Goal: Task Accomplishment & Management: Manage account settings

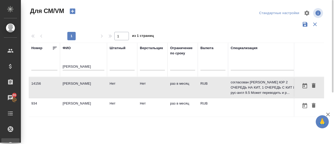
click at [79, 63] on div "Манаков" at bounding box center [84, 67] width 42 height 13
drag, startPoint x: 77, startPoint y: 66, endPoint x: 46, endPoint y: 66, distance: 31.1
click at [46, 66] on tr "Номер ФИО Манаков Штатный Верстальщик Ограничение по сроку Валюта Специализация…" at bounding box center [308, 60] width 558 height 34
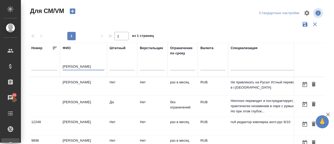
click at [94, 101] on td "[PERSON_NAME]" at bounding box center [83, 106] width 47 height 18
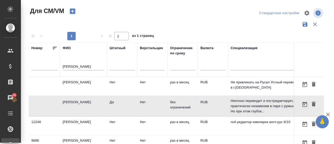
click at [94, 101] on td "[PERSON_NAME]" at bounding box center [83, 106] width 47 height 18
drag, startPoint x: 82, startPoint y: 65, endPoint x: 41, endPoint y: 63, distance: 40.8
click at [41, 63] on tr "Номер ФИО Селезнев Штатный Верстальщик Ограничение по сроку Валюта Специализаци…" at bounding box center [308, 60] width 558 height 34
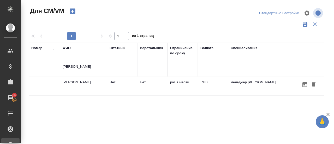
type input "Канатаева"
click at [78, 80] on td "Канатаева Екатерина" at bounding box center [83, 86] width 47 height 18
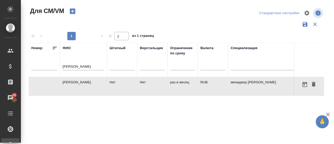
click at [78, 80] on td "Канатаева Екатерина" at bounding box center [83, 86] width 47 height 18
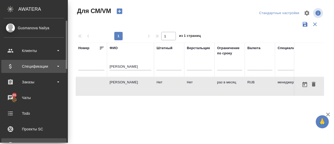
scroll to position [3, 0]
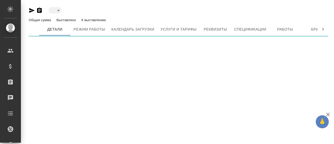
type input "active"
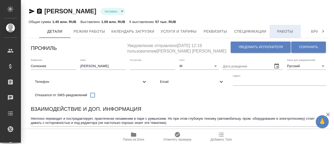
click at [281, 30] on span "Работы" at bounding box center [285, 31] width 25 height 7
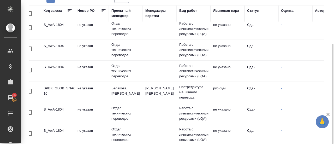
scroll to position [409, 7]
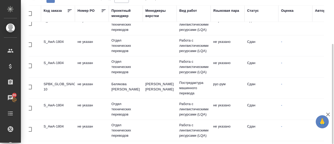
click at [58, 101] on td "S_AwA-1804" at bounding box center [58, 109] width 34 height 18
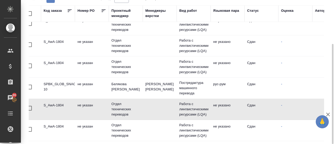
click at [58, 101] on td "S_AwA-1804" at bounding box center [58, 109] width 34 height 18
click at [49, 121] on td "S_AwA-1804" at bounding box center [58, 130] width 34 height 18
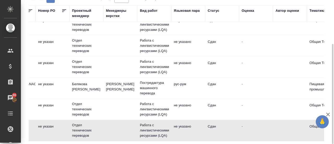
scroll to position [0, 0]
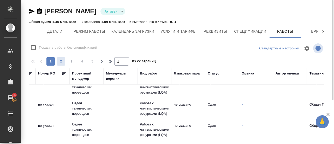
click at [61, 62] on span "2" at bounding box center [61, 61] width 8 height 5
type input "2"
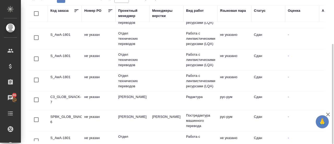
scroll to position [123, 1]
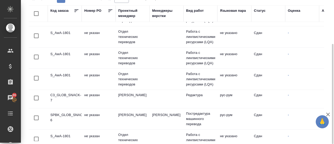
click at [58, 74] on td "S_AwA-1801" at bounding box center [65, 79] width 34 height 18
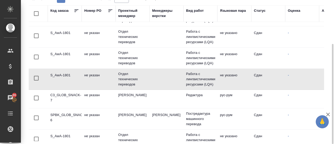
click at [58, 74] on td "S_AwA-1801" at bounding box center [65, 79] width 34 height 18
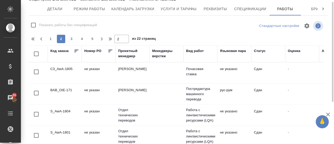
scroll to position [0, 0]
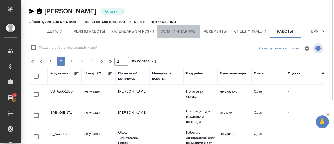
click at [175, 28] on span "Услуги и тарифы" at bounding box center [179, 31] width 36 height 7
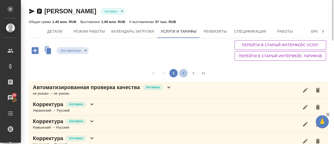
click at [183, 72] on button "2" at bounding box center [183, 73] width 8 height 8
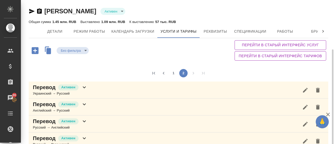
scroll to position [27, 0]
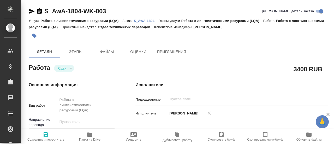
type textarea "x"
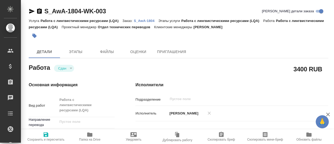
type textarea "x"
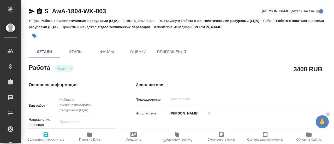
type textarea "x"
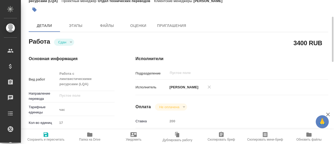
type textarea "x"
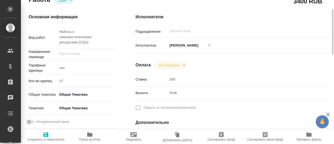
type textarea "x"
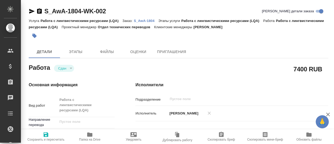
type textarea "x"
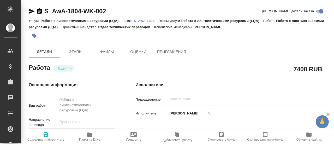
type textarea "x"
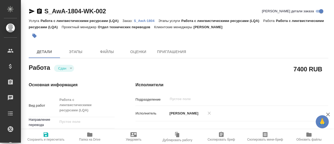
type textarea "x"
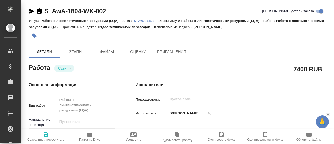
type textarea "x"
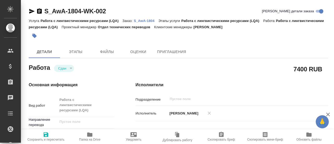
type textarea "x"
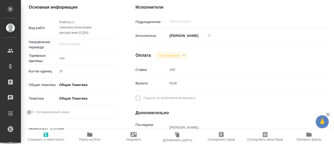
type textarea "x"
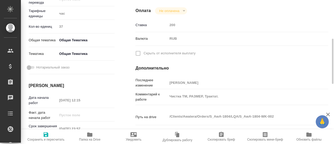
scroll to position [122, 0]
type textarea "x"
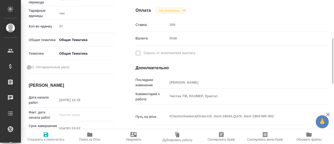
type textarea "x"
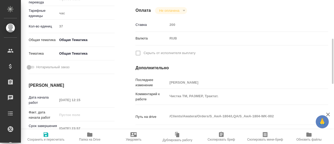
type textarea "x"
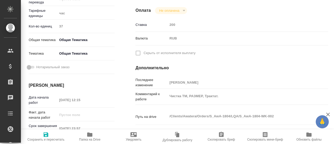
type textarea "x"
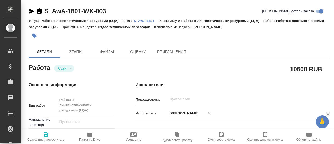
type textarea "x"
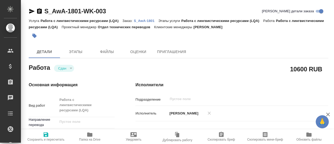
type textarea "x"
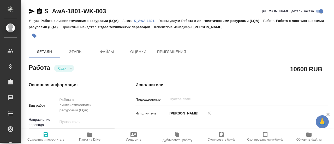
type textarea "x"
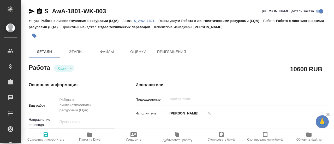
type textarea "x"
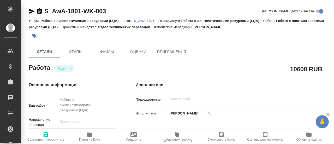
type textarea "x"
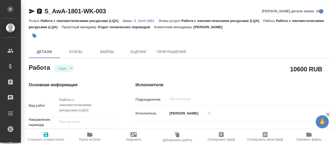
type textarea "x"
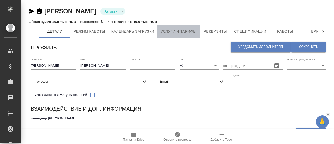
click at [184, 33] on span "Услуги и тарифы" at bounding box center [179, 31] width 36 height 7
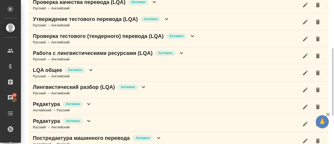
scroll to position [103, 0]
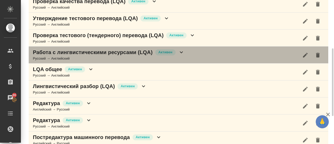
click at [129, 56] on div "Русский → Английский" at bounding box center [109, 58] width 152 height 5
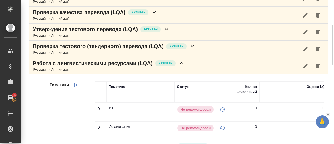
scroll to position [89, 0]
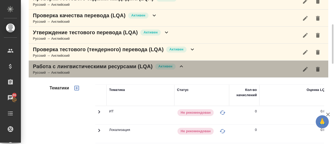
click at [72, 75] on div "Работа с лингвистическими ресурсами (LQA) Активен Русский → Английский" at bounding box center [179, 69] width 300 height 17
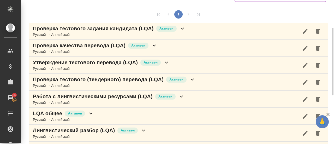
scroll to position [58, 0]
click at [101, 32] on div "Русский → Английский" at bounding box center [109, 34] width 153 height 5
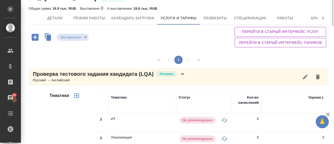
scroll to position [0, 0]
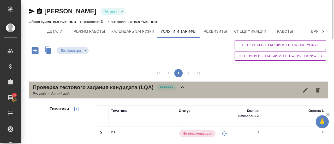
click at [88, 85] on p "Проверка тестового задания кандидата (LQA)" at bounding box center [93, 87] width 121 height 7
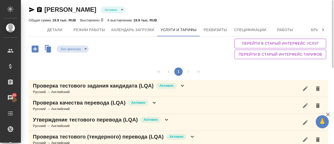
scroll to position [1, 0]
click at [35, 49] on icon "button" at bounding box center [35, 49] width 9 height 9
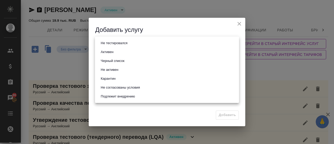
click at [127, 45] on body "🙏 .cls-1 fill:#fff; AWATERA Gusmanova [PERSON_NAME] Спецификации Заказы 86 Чаты…" at bounding box center [167, 72] width 334 height 144
click at [116, 55] on li "Активен" at bounding box center [167, 52] width 144 height 9
type input "active"
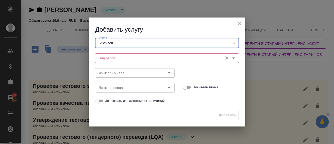
click at [114, 60] on input "Вид работ" at bounding box center [158, 58] width 123 height 6
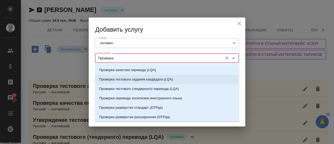
click at [140, 75] on li "Проверка тестового задания кандидата (LQA)" at bounding box center [167, 79] width 144 height 9
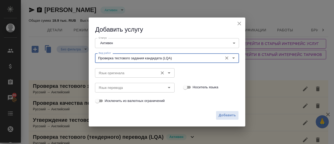
type input "Проверка тестового задания кандидата (LQA)"
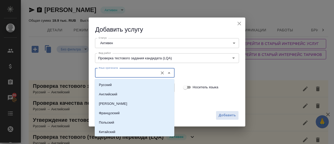
click at [137, 71] on input "Язык оригинала" at bounding box center [126, 73] width 59 height 6
click at [116, 83] on li "Русский" at bounding box center [135, 84] width 80 height 9
type input "Русский"
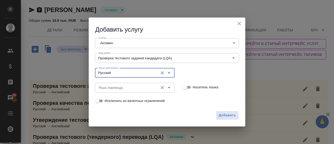
click at [112, 89] on input "Язык перевода" at bounding box center [126, 87] width 59 height 6
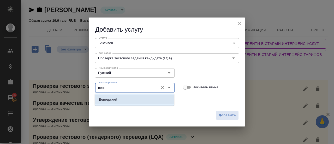
click at [113, 99] on p "Венгерский" at bounding box center [108, 99] width 18 height 5
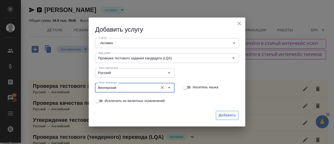
type input "Венгерский"
click at [234, 115] on span "Добавить" at bounding box center [227, 115] width 17 height 6
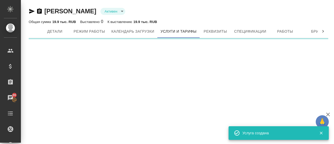
scroll to position [0, 0]
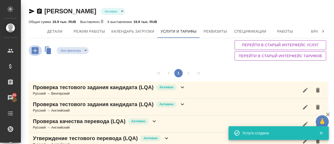
click at [33, 52] on icon "button" at bounding box center [35, 50] width 7 height 7
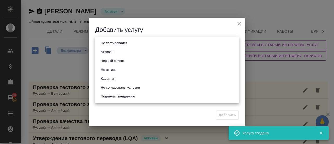
click at [108, 44] on body "🙏 .cls-1 fill:#fff; AWATERA Gusmanova [PERSON_NAME] Спецификации Заказы 86 Чаты…" at bounding box center [167, 72] width 334 height 144
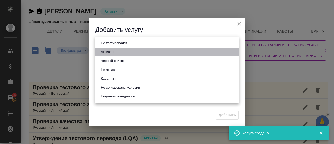
click at [109, 50] on button "Активен" at bounding box center [107, 52] width 16 height 6
type input "active"
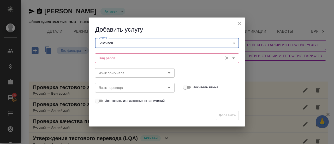
click at [110, 59] on input "Вид работ" at bounding box center [158, 58] width 123 height 6
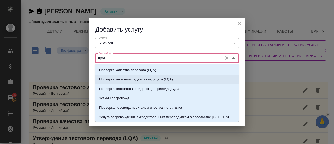
click at [131, 78] on p "Проверка тестового задания кандидата (LQA)" at bounding box center [136, 79] width 74 height 5
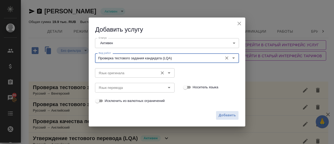
type input "Проверка тестового задания кандидата (LQA)"
click at [120, 73] on input "Язык оригинала" at bounding box center [126, 73] width 59 height 6
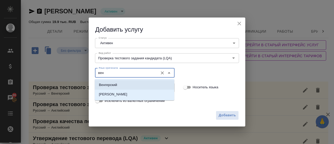
click at [108, 85] on p "Венгерский" at bounding box center [108, 84] width 18 height 5
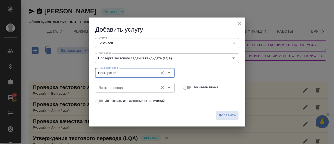
type input "Венгерский"
click at [108, 88] on input "Язык перевода" at bounding box center [126, 87] width 59 height 6
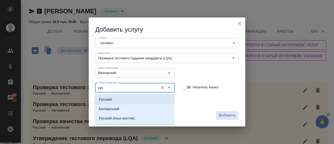
click at [102, 102] on li "Русский" at bounding box center [135, 99] width 80 height 9
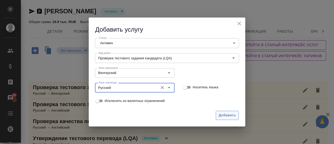
type input "Русский"
click at [232, 117] on span "Добавить" at bounding box center [227, 115] width 17 height 6
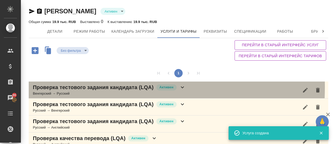
click at [61, 87] on p "Проверка тестового задания кандидата (LQA)" at bounding box center [93, 87] width 121 height 7
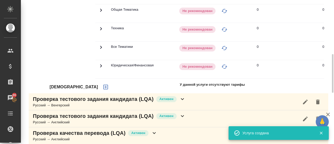
scroll to position [197, 0]
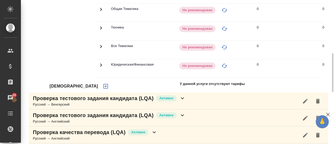
click at [103, 89] on icon "button" at bounding box center [106, 86] width 6 height 6
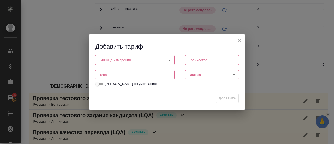
click at [120, 60] on body "🙏 .cls-1 fill:#fff; AWATERA Gusmanova [PERSON_NAME] Спецификации Заказы 86 Чаты…" at bounding box center [167, 72] width 334 height 144
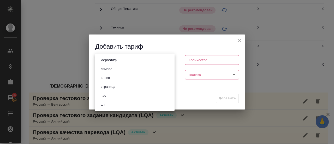
click at [109, 95] on li "час" at bounding box center [135, 95] width 80 height 9
type input "5a8b1489cc6b4906c91bfd93"
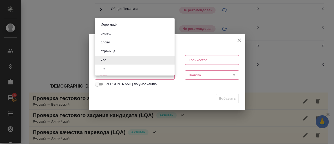
click at [170, 61] on body "🙏 .cls-1 fill:#fff; AWATERA Gusmanova [PERSON_NAME] Спецификации Заказы 86 Чаты…" at bounding box center [167, 72] width 334 height 144
click at [104, 60] on button "час" at bounding box center [103, 60] width 9 height 6
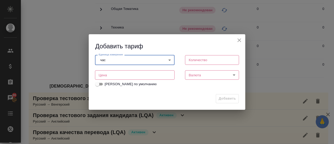
click at [215, 60] on input "number" at bounding box center [212, 59] width 54 height 9
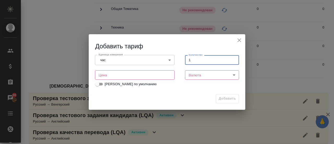
type input "1"
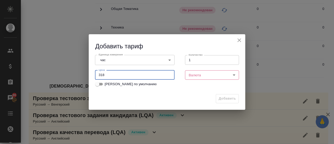
type input "318"
click at [216, 74] on body "🙏 .cls-1 fill:#fff; AWATERA Gusmanova [PERSON_NAME] Спецификации Заказы 86 Чаты…" at bounding box center [167, 72] width 334 height 144
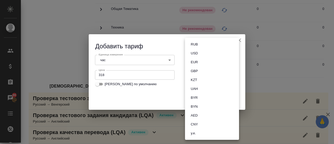
click at [199, 46] on button "RUB" at bounding box center [194, 45] width 10 height 6
type input "RUB"
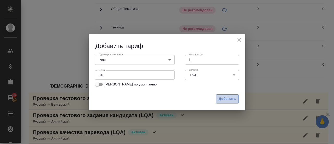
click at [223, 99] on span "Добавить" at bounding box center [227, 99] width 17 height 6
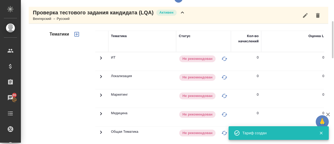
scroll to position [74, 0]
click at [76, 34] on icon "button" at bounding box center [76, 34] width 5 height 5
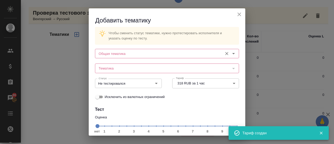
click at [131, 54] on input "Общая тематика" at bounding box center [158, 53] width 123 height 6
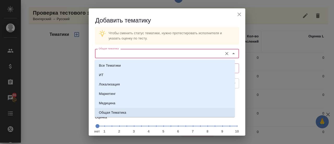
click at [116, 111] on p "Общая Тематика" at bounding box center [112, 112] width 27 height 5
type input "Общая Тематика"
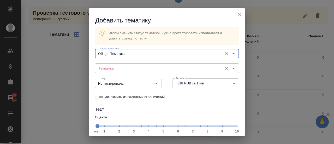
click at [116, 71] on input "Тематика" at bounding box center [158, 68] width 123 height 6
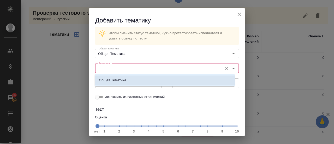
click at [117, 79] on p "Общая Тематика" at bounding box center [112, 80] width 27 height 5
type input "Общая Тематика"
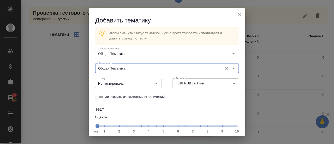
click at [206, 126] on span "нет 1 2 3 4 5 6 7 8 9 10" at bounding box center [167, 125] width 140 height 7
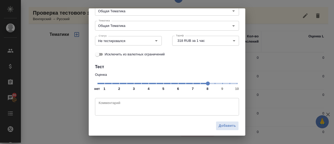
scroll to position [44, 0]
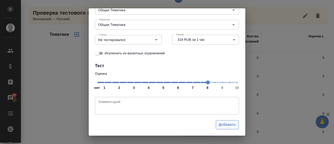
click at [222, 126] on span "Добавить" at bounding box center [227, 125] width 17 height 6
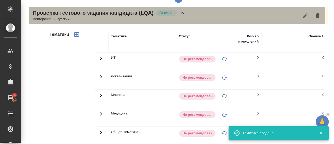
click at [51, 18] on div "Венгерский → Русский" at bounding box center [109, 18] width 153 height 5
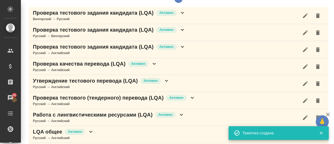
click at [47, 30] on p "Проверка тестового задания кандидата (LQA)" at bounding box center [93, 29] width 121 height 7
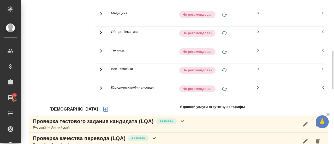
scroll to position [192, 0]
click at [103, 111] on icon "button" at bounding box center [106, 109] width 6 height 6
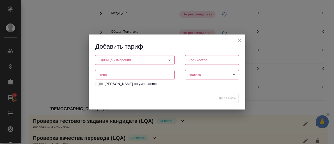
click at [119, 60] on body "🙏 .cls-1 fill:#fff; AWATERA Gusmanova [PERSON_NAME] Спецификации Заказы 86 Чаты…" at bounding box center [167, 72] width 334 height 144
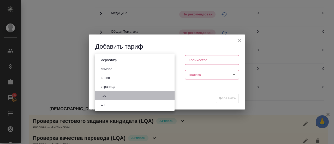
click at [108, 96] on li "час" at bounding box center [135, 95] width 80 height 9
type input "5a8b1489cc6b4906c91bfd93"
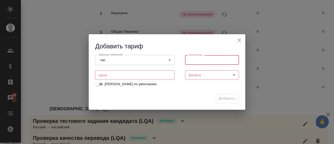
click at [205, 58] on input "number" at bounding box center [212, 59] width 54 height 9
type input "1"
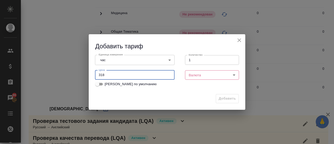
type input "318"
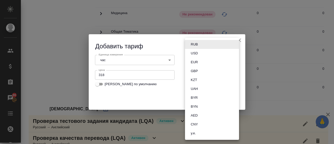
click at [198, 73] on body "🙏 .cls-1 fill:#fff; AWATERA Gusmanova [PERSON_NAME] Спецификации Заказы 86 Чаты…" at bounding box center [167, 72] width 334 height 144
click at [199, 40] on li "RUB" at bounding box center [212, 44] width 54 height 9
type input "RUB"
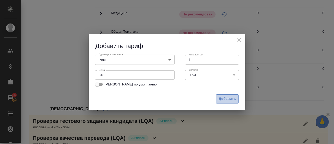
click at [235, 102] on span "Добавить" at bounding box center [227, 99] width 17 height 6
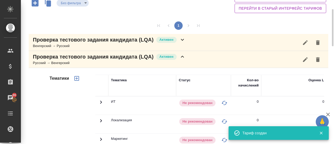
scroll to position [45, 0]
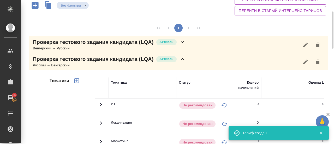
click at [76, 79] on icon "button" at bounding box center [77, 81] width 6 height 6
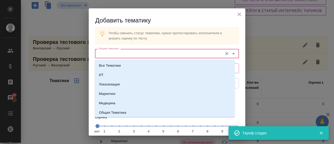
click at [130, 55] on input "Общая тематика" at bounding box center [158, 53] width 123 height 6
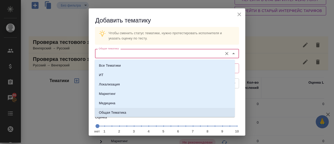
click at [116, 110] on p "Общая Тематика" at bounding box center [112, 112] width 27 height 5
type input "Общая Тематика"
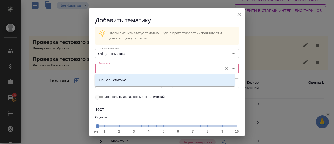
click at [110, 66] on input "Тематика" at bounding box center [158, 68] width 123 height 6
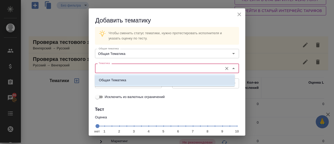
click at [110, 81] on p "Общая Тематика" at bounding box center [112, 80] width 27 height 5
type input "Общая Тематика"
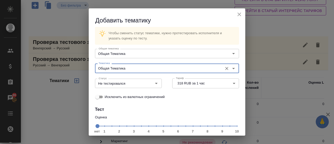
click at [205, 128] on span "нет 1 2 3 4 5 6 7 8 9 10" at bounding box center [167, 125] width 140 height 7
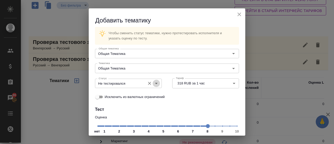
click at [155, 83] on icon "Open" at bounding box center [156, 83] width 3 height 1
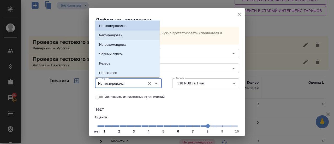
click at [118, 34] on p "Рекомендован" at bounding box center [110, 35] width 23 height 5
type input "Рекомендован"
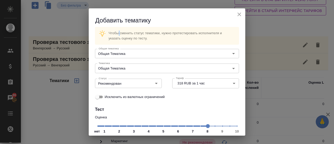
click at [118, 34] on p "Чтобы сменить статус тематики, нужно протестировать исполнителя и указать оценк…" at bounding box center [170, 36] width 122 height 10
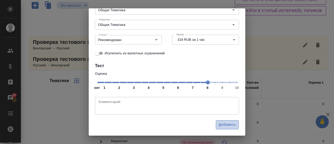
click at [224, 125] on span "Добавить" at bounding box center [227, 125] width 17 height 6
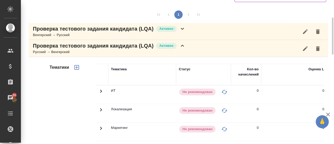
scroll to position [55, 0]
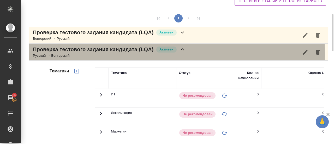
click at [82, 54] on div "Русский → Венгерский" at bounding box center [109, 55] width 153 height 5
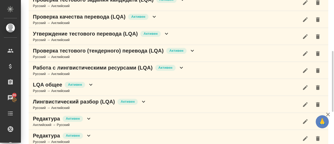
scroll to position [121, 0]
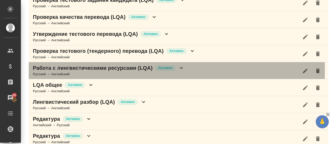
click at [79, 72] on div "Русский → Английский" at bounding box center [109, 74] width 152 height 5
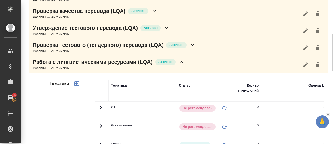
scroll to position [128, 0]
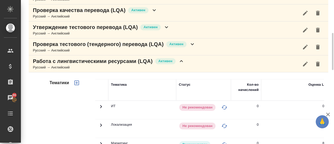
click at [77, 65] on div "Русский → Английский" at bounding box center [109, 67] width 152 height 5
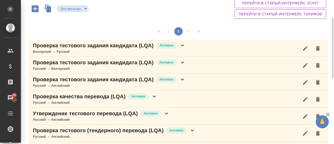
scroll to position [41, 0]
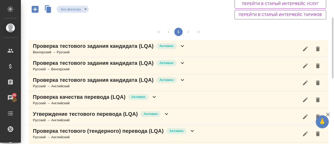
click at [35, 8] on icon "button" at bounding box center [35, 9] width 9 height 9
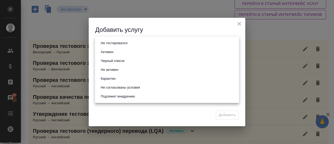
click at [122, 44] on body "🙏 .cls-1 fill:#fff; AWATERA Gusmanova [PERSON_NAME] Спецификации Заказы 86 Чаты…" at bounding box center [167, 72] width 334 height 144
click at [115, 52] on li "Активен" at bounding box center [167, 52] width 144 height 9
type input "active"
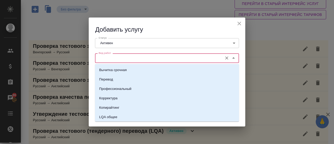
click at [113, 59] on input "Вид работ" at bounding box center [158, 58] width 123 height 6
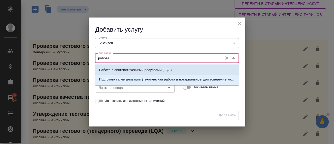
click at [122, 69] on p "Работа с лингвистическими ресурсами (LQA)" at bounding box center [135, 69] width 73 height 5
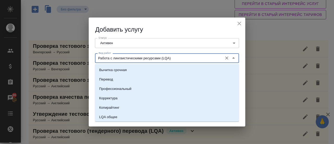
drag, startPoint x: 178, startPoint y: 59, endPoint x: 95, endPoint y: 52, distance: 83.8
click at [95, 52] on div "Вид работ [PERSON_NAME] с лингвистическими ресурсами (LQA) Вид работ" at bounding box center [167, 57] width 155 height 23
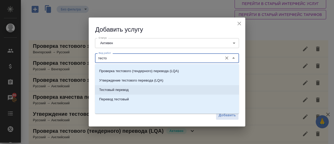
scroll to position [0, 0]
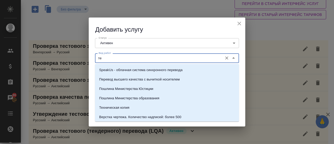
type input "т"
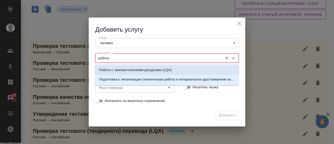
click at [120, 72] on p "Работа с лингвистическими ресурсами (LQA)" at bounding box center [135, 69] width 73 height 5
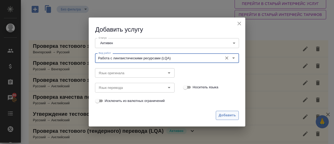
type input "Работа с лингвистическими ресурсами (LQA)"
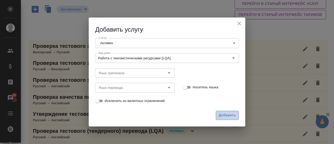
click at [222, 113] on span "Добавить" at bounding box center [227, 115] width 17 height 6
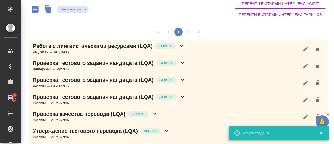
click at [65, 52] on div "не указан → не указан" at bounding box center [109, 52] width 152 height 5
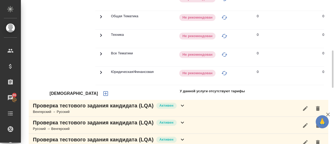
scroll to position [191, 0]
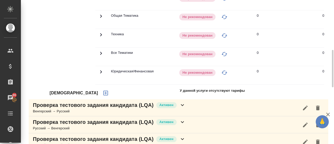
click at [103, 95] on icon "button" at bounding box center [105, 93] width 5 height 5
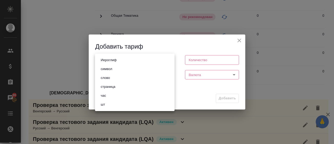
click at [137, 60] on body "🙏 .cls-1 fill:#fff; AWATERA Gusmanova [PERSON_NAME] Спецификации Заказы 86 Чаты…" at bounding box center [167, 72] width 334 height 144
click at [112, 97] on li "час" at bounding box center [135, 95] width 80 height 9
type input "5a8b1489cc6b4906c91bfd93"
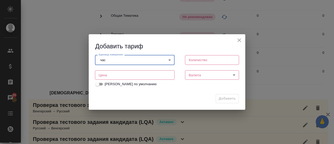
click at [191, 60] on input "number" at bounding box center [212, 59] width 54 height 9
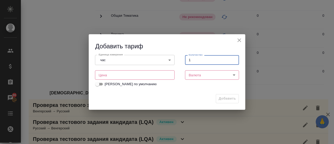
type input "1"
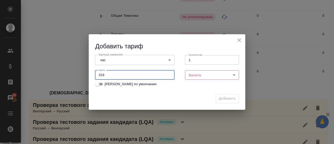
type input "318"
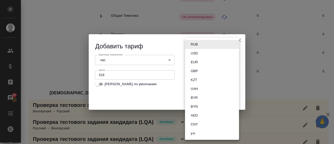
click at [200, 73] on body "🙏 .cls-1 fill:#fff; AWATERA Gusmanova [PERSON_NAME] Спецификации Заказы 86 Чаты…" at bounding box center [167, 72] width 334 height 144
click at [194, 46] on button "RUB" at bounding box center [194, 45] width 10 height 6
type input "RUB"
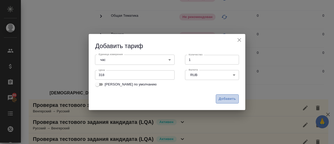
click at [225, 101] on span "Добавить" at bounding box center [227, 99] width 17 height 6
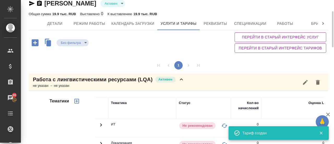
scroll to position [7, 0]
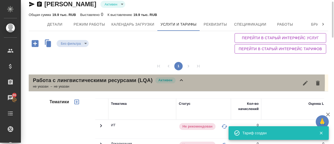
click at [70, 81] on p "Работа с лингвистическими ресурсами (LQA)" at bounding box center [93, 79] width 120 height 7
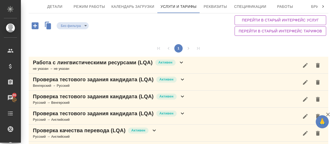
scroll to position [0, 0]
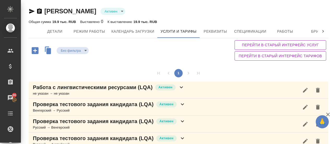
click at [31, 12] on icon "button" at bounding box center [31, 11] width 5 height 5
